Goal: Information Seeking & Learning: Learn about a topic

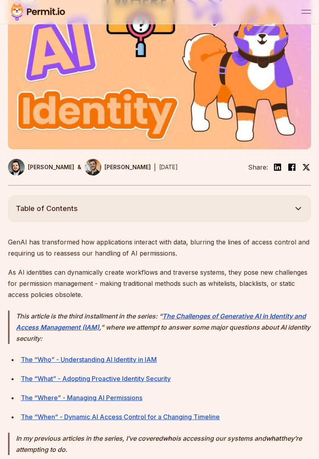
scroll to position [154, 0]
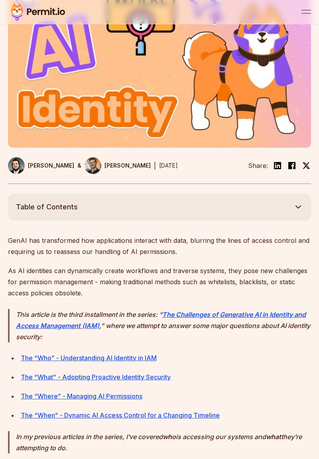
click at [117, 399] on link "The “Where” - Managing AI Permissions" at bounding box center [81, 396] width 121 height 8
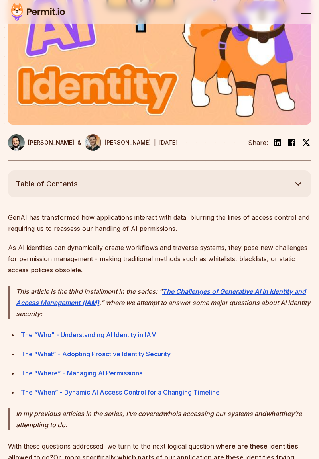
scroll to position [193, 0]
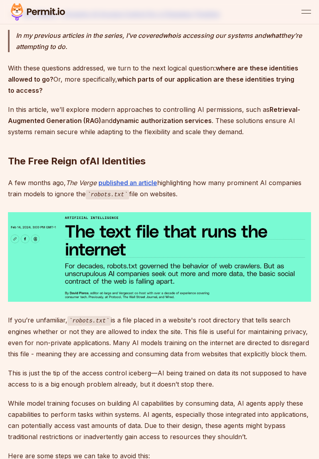
scroll to position [557, 0]
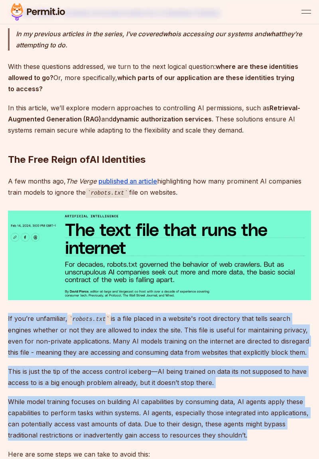
copy div "If you’re unfamiliar, robots.txt is a file placed in a website's root directory…"
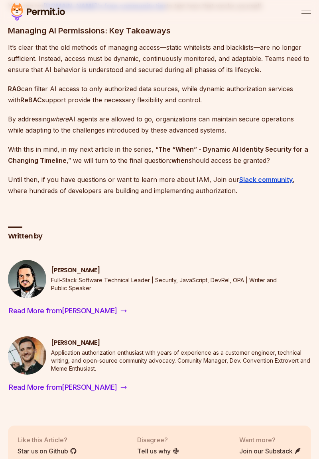
scroll to position [2203, 0]
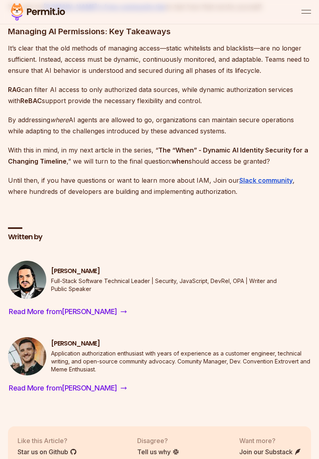
click at [81, 306] on span "Read More from Gabriel" at bounding box center [63, 311] width 108 height 11
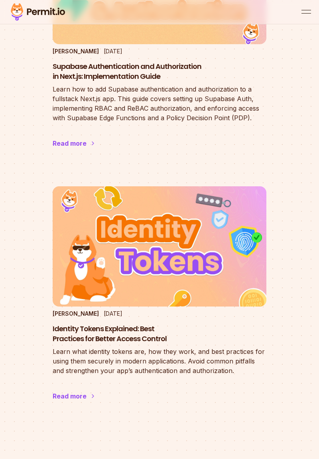
scroll to position [2355, 0]
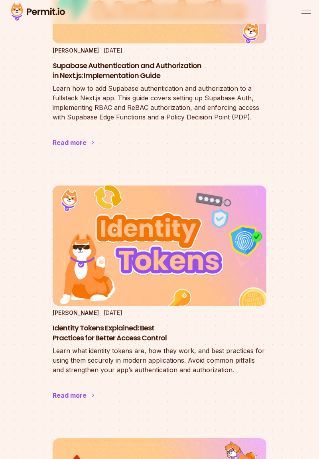
click at [184, 253] on img at bounding box center [159, 246] width 213 height 120
